Goal: Task Accomplishment & Management: Manage account settings

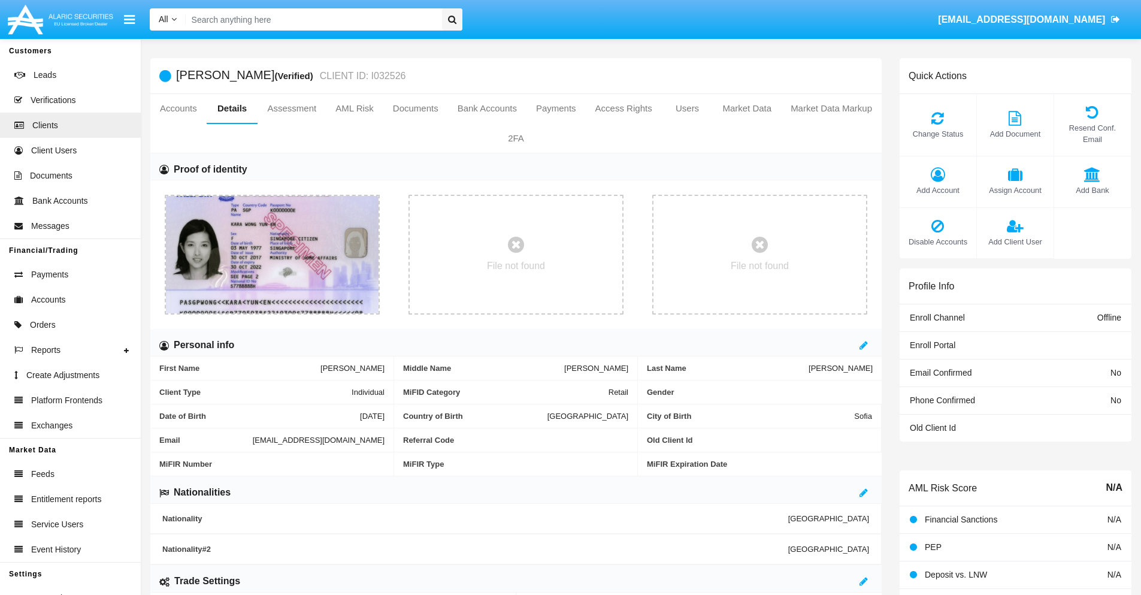
click at [937, 190] on span "Add Account" at bounding box center [938, 189] width 65 height 11
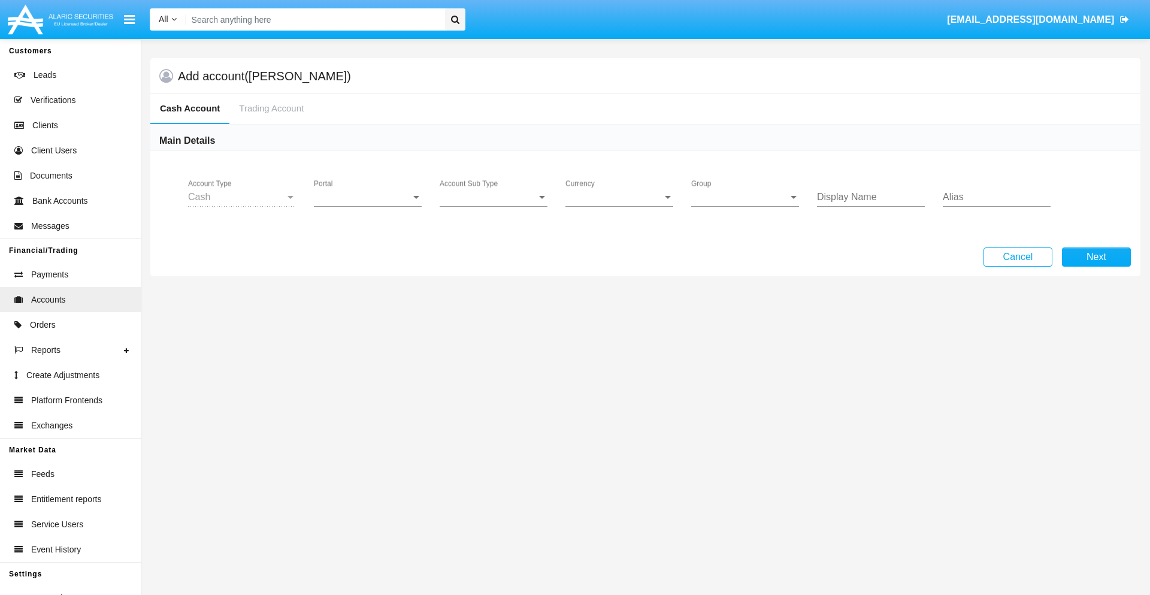
click at [368, 197] on span "Portal" at bounding box center [362, 197] width 97 height 11
click at [369, 321] on span "Alaric Fund Portal" at bounding box center [369, 321] width 111 height 29
click at [493, 197] on span "Account Sub Type" at bounding box center [488, 197] width 97 height 11
click at [493, 206] on span "Fund Cash" at bounding box center [494, 206] width 108 height 29
click at [745, 197] on span "Group" at bounding box center [739, 197] width 97 height 11
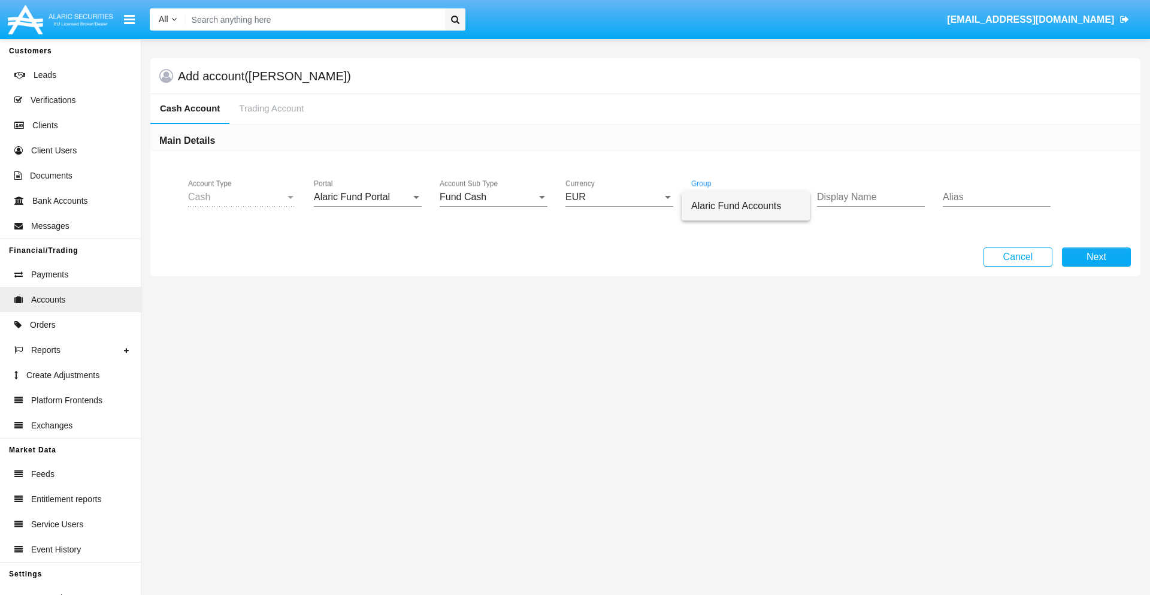
click at [746, 206] on span "Alaric Fund Accounts" at bounding box center [745, 206] width 109 height 29
type input "salmon"
type input "tan"
click at [1096, 257] on button "Next" at bounding box center [1096, 256] width 69 height 19
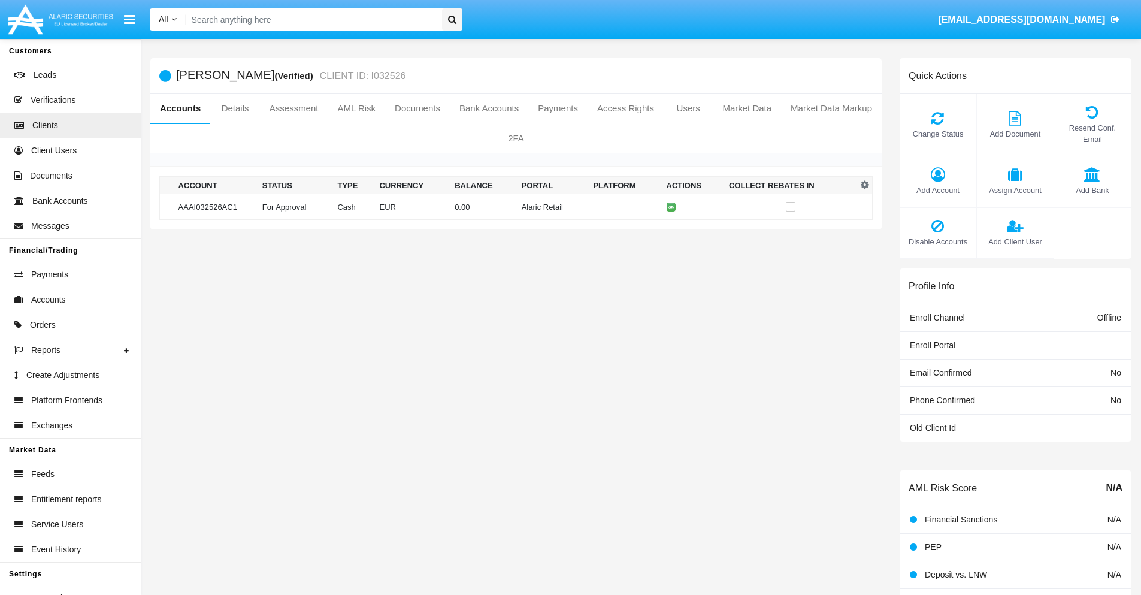
click at [517, 207] on td "Alaric Retail" at bounding box center [553, 207] width 72 height 26
click at [937, 134] on span "Change Status" at bounding box center [938, 133] width 65 height 11
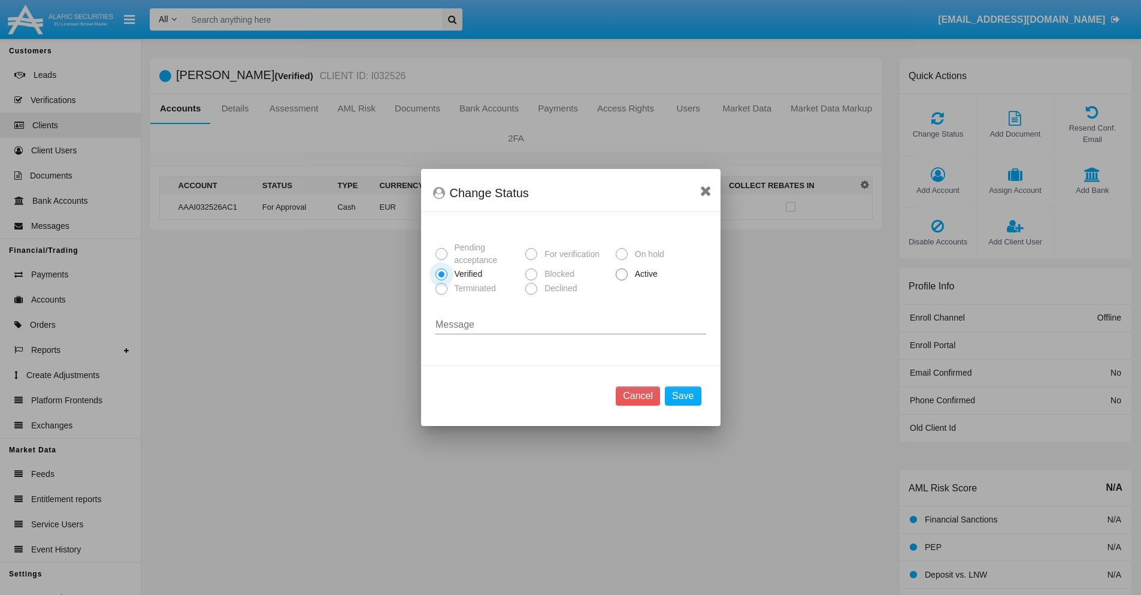
click at [644, 274] on span "Active" at bounding box center [644, 274] width 33 height 13
click at [622, 280] on input "Active" at bounding box center [621, 280] width 1 height 1
radio input "true"
click at [683, 396] on button "Save" at bounding box center [683, 395] width 36 height 19
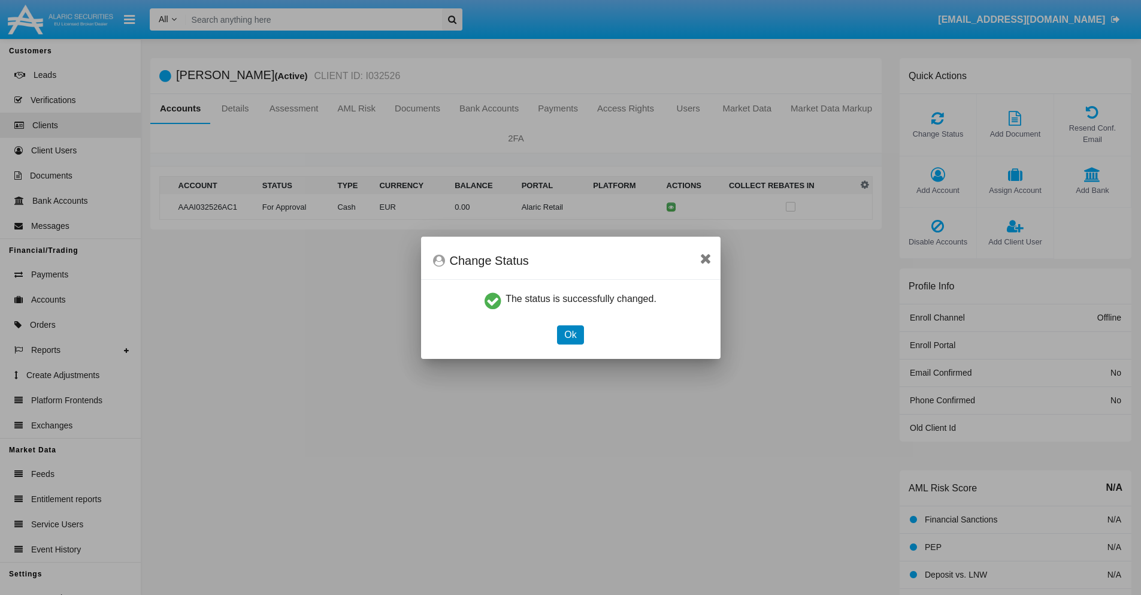
click at [570, 334] on button "Ok" at bounding box center [570, 334] width 26 height 19
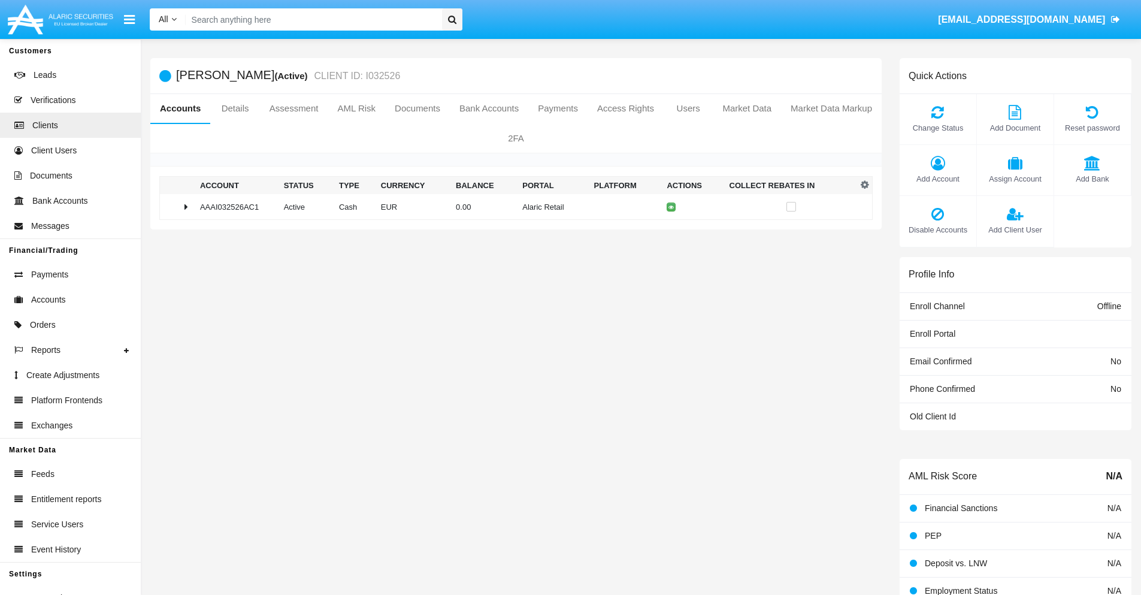
click at [511, 207] on td "0.00" at bounding box center [484, 207] width 66 height 26
click at [671, 232] on icon at bounding box center [673, 231] width 5 height 5
